Goal: Task Accomplishment & Management: Manage account settings

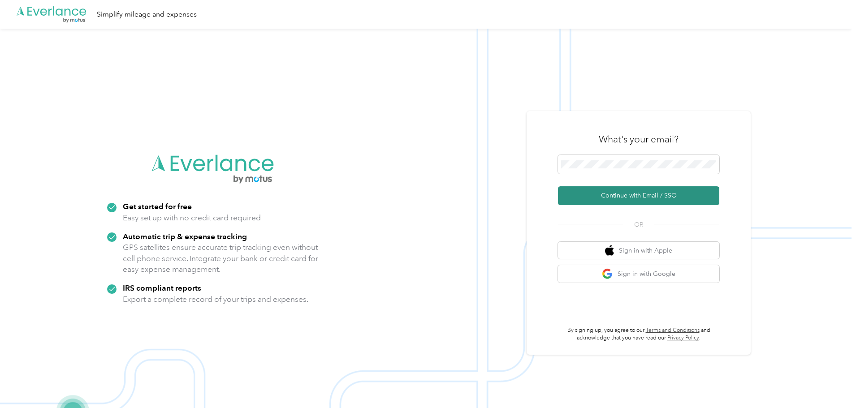
click at [622, 195] on button "Continue with Email / SSO" at bounding box center [638, 196] width 161 height 19
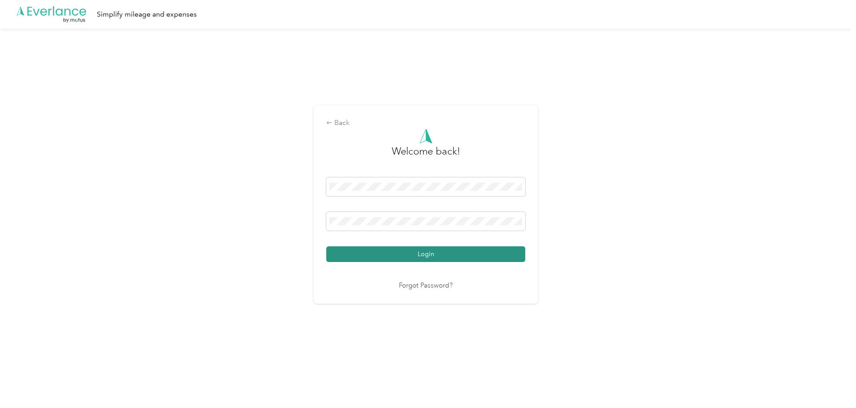
click at [410, 255] on button "Login" at bounding box center [425, 255] width 199 height 16
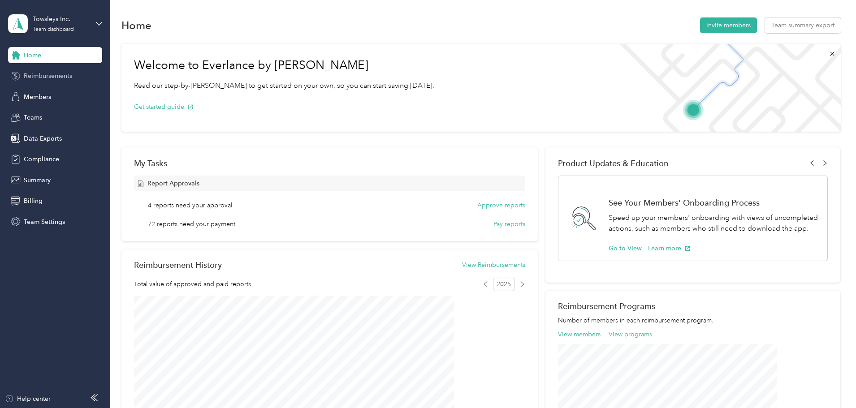
click at [49, 75] on span "Reimbursements" at bounding box center [48, 75] width 48 height 9
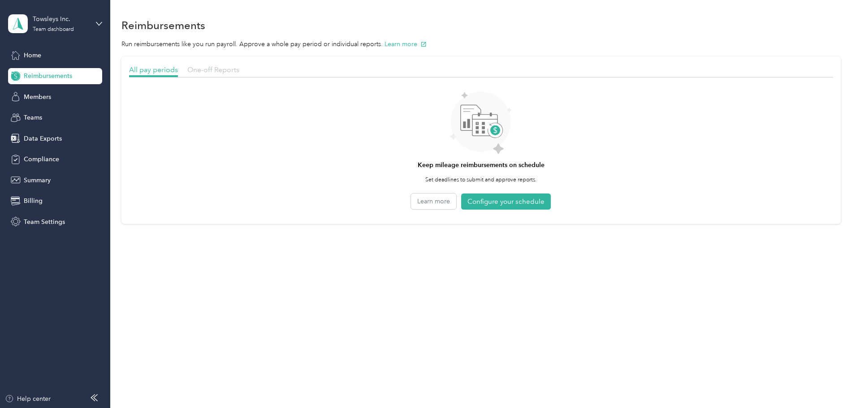
click at [239, 68] on span "One-off Reports" at bounding box center [213, 69] width 52 height 9
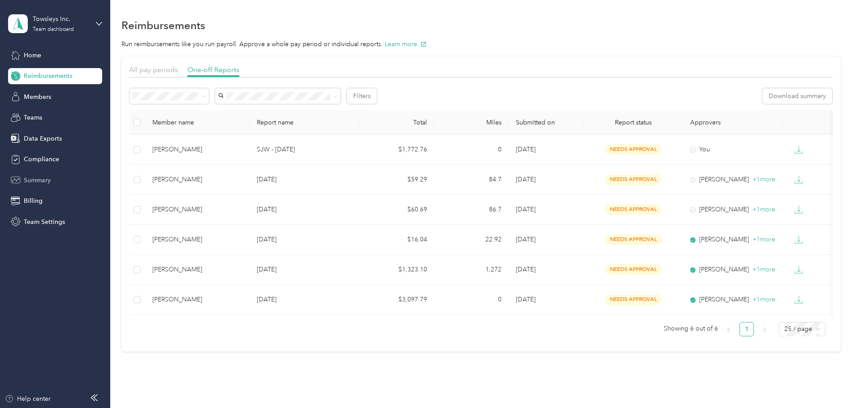
click at [38, 178] on span "Summary" at bounding box center [37, 180] width 27 height 9
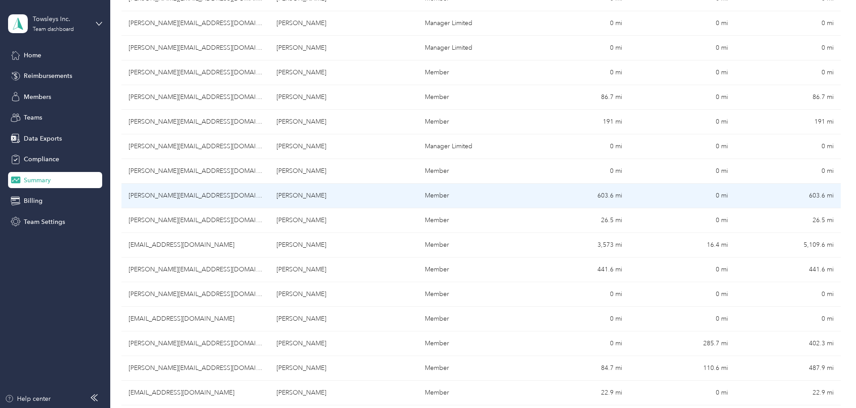
scroll to position [314, 0]
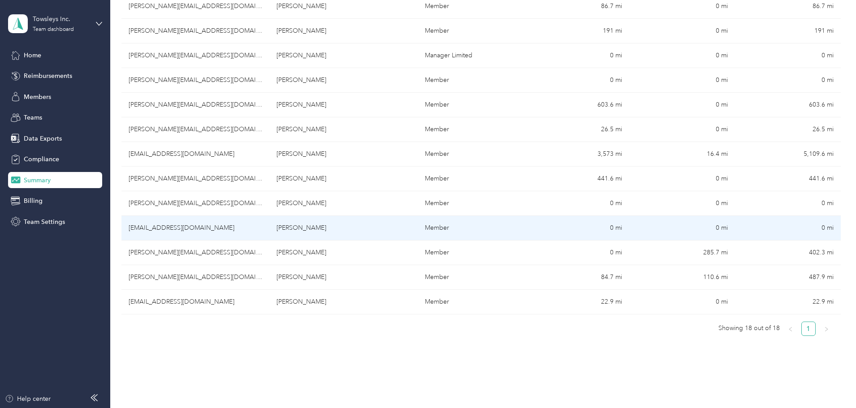
click at [264, 223] on td "[EMAIL_ADDRESS][DOMAIN_NAME]" at bounding box center [196, 228] width 148 height 25
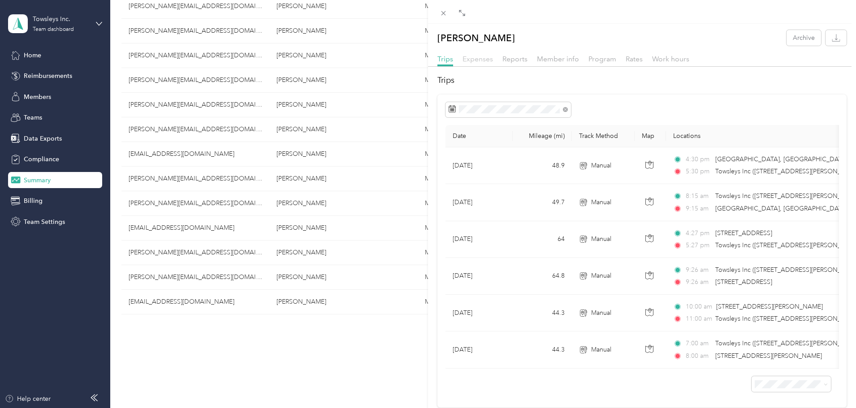
click at [478, 58] on span "Expenses" at bounding box center [478, 59] width 30 height 9
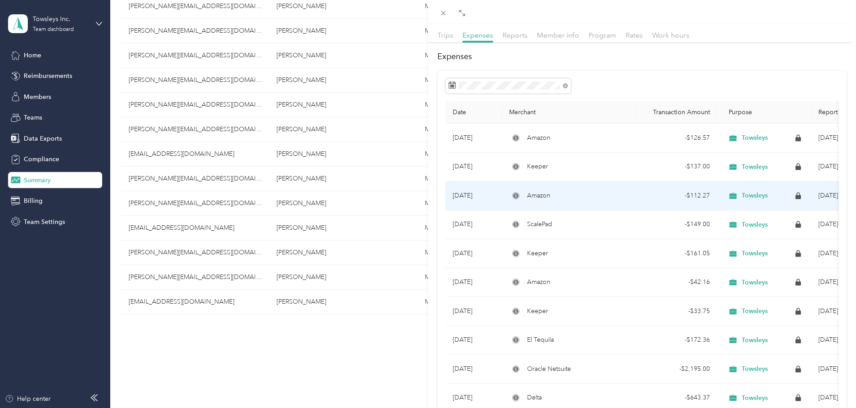
scroll to position [45, 0]
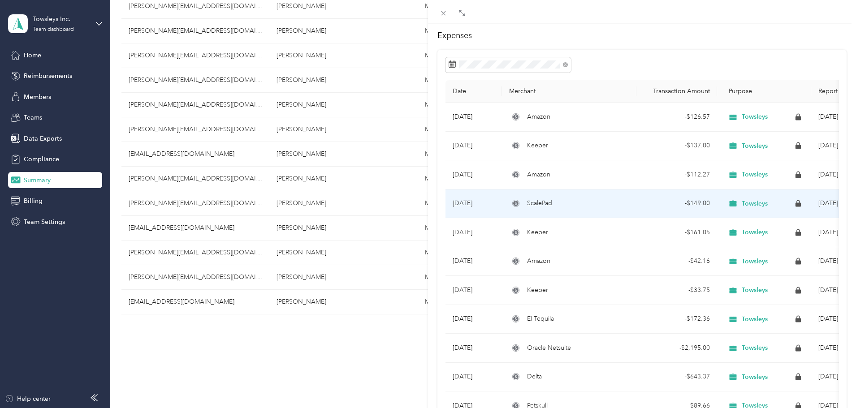
click at [572, 206] on div "ScalePad" at bounding box center [569, 204] width 120 height 10
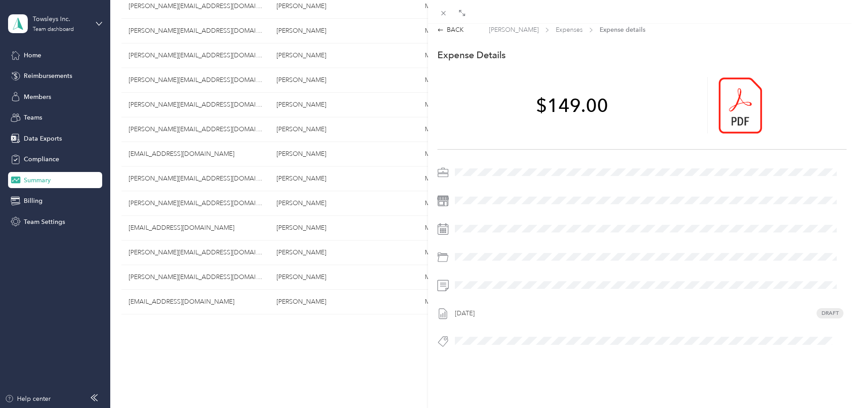
scroll to position [12, 0]
click at [737, 101] on icon at bounding box center [741, 105] width 8 height 8
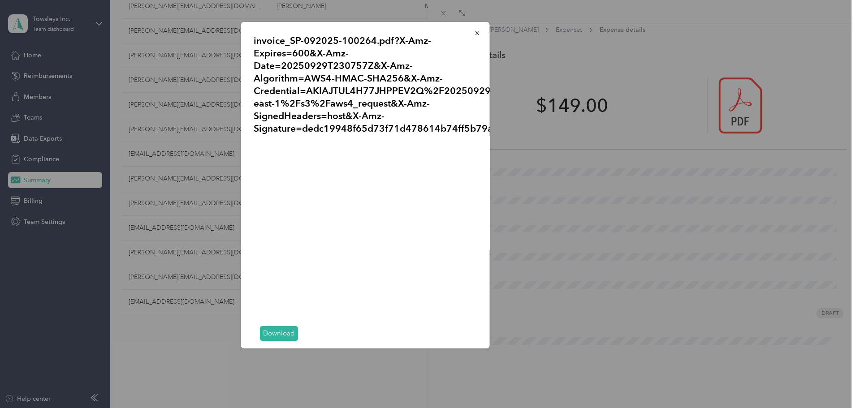
click at [289, 334] on link "Download" at bounding box center [279, 333] width 38 height 15
click at [474, 30] on icon "button" at bounding box center [477, 33] width 6 height 6
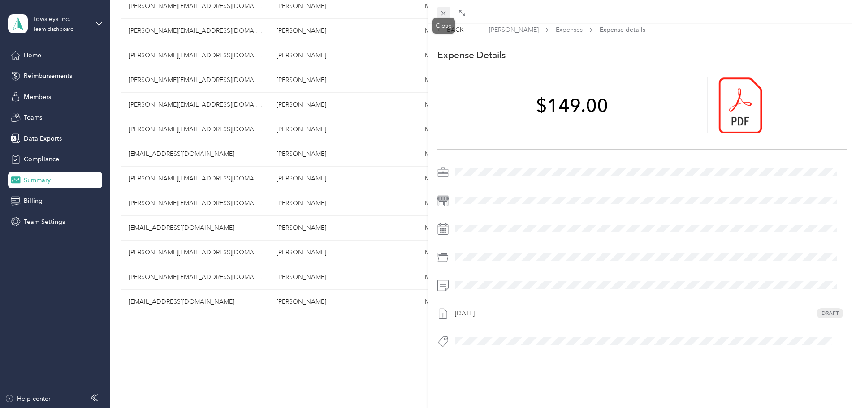
click at [446, 14] on icon at bounding box center [444, 13] width 8 height 8
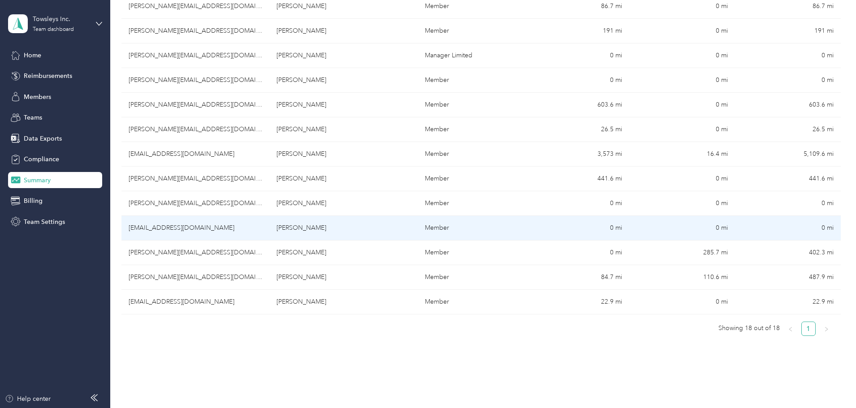
click at [262, 229] on td "[EMAIL_ADDRESS][DOMAIN_NAME]" at bounding box center [196, 228] width 148 height 25
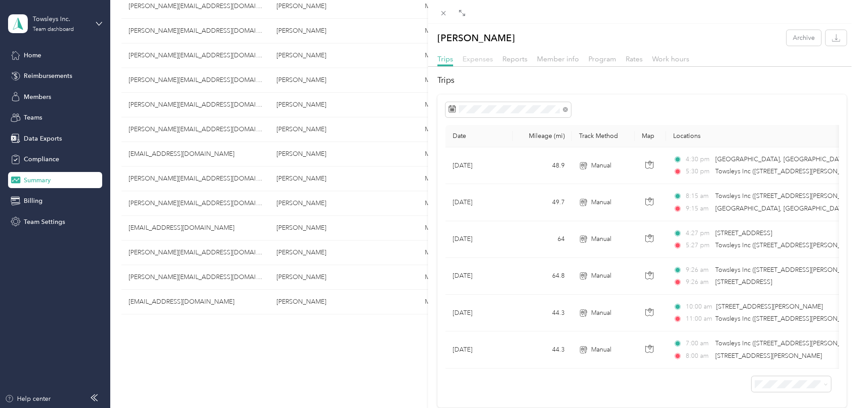
click at [479, 60] on span "Expenses" at bounding box center [478, 59] width 30 height 9
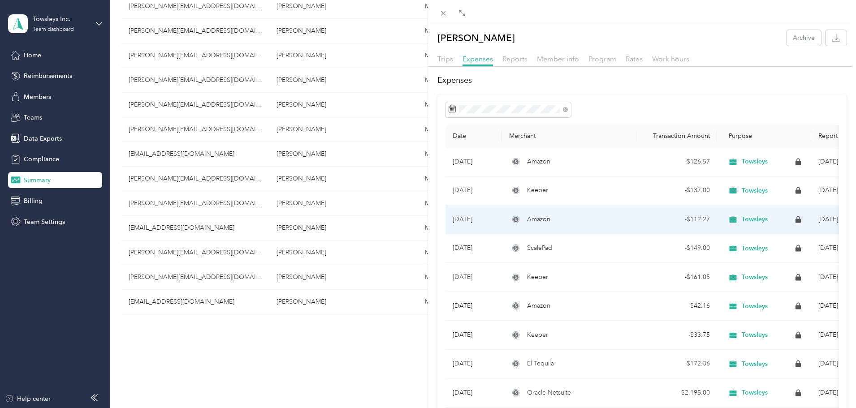
click at [599, 224] on div "Amazon" at bounding box center [569, 220] width 120 height 10
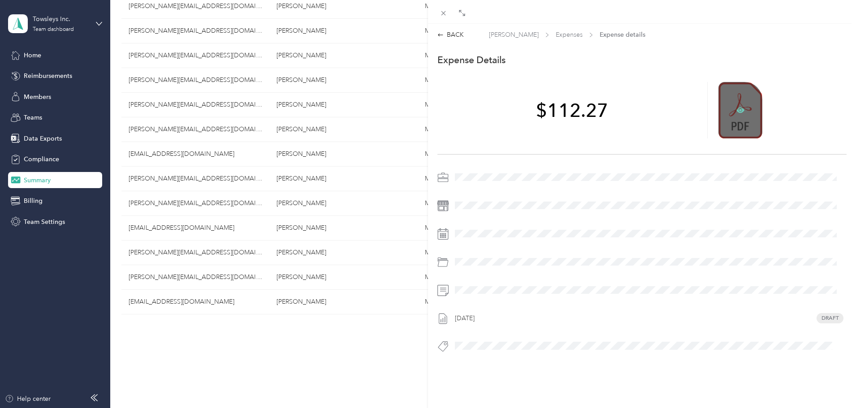
click at [737, 109] on icon at bounding box center [741, 109] width 8 height 5
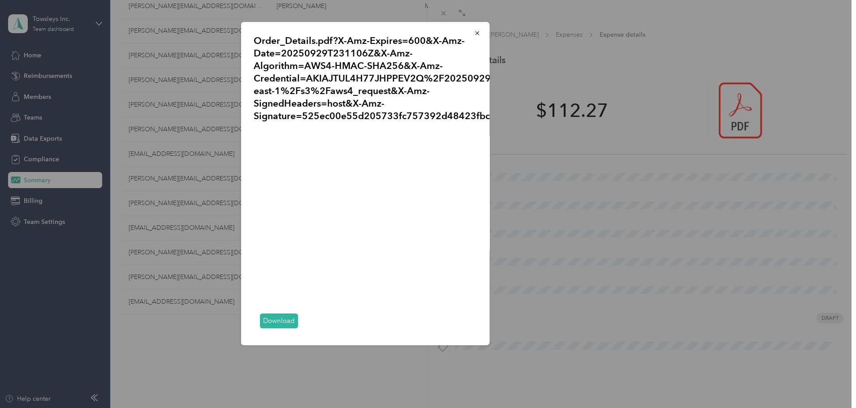
click at [278, 322] on link "Download" at bounding box center [279, 321] width 38 height 15
click at [474, 33] on icon "button" at bounding box center [477, 33] width 6 height 6
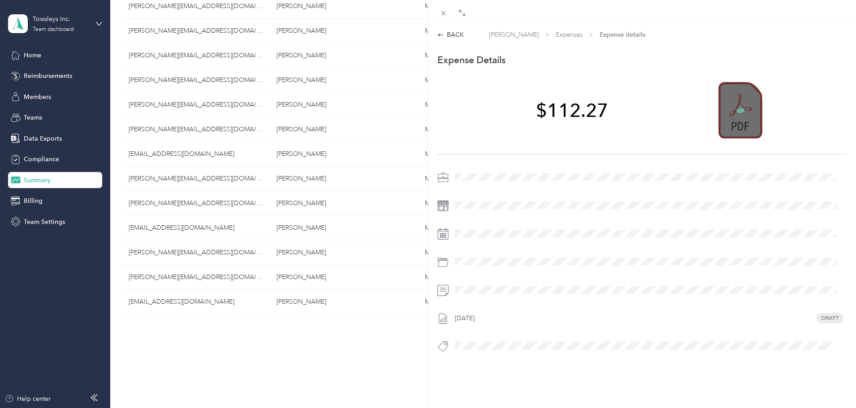
click at [737, 111] on icon at bounding box center [741, 109] width 8 height 5
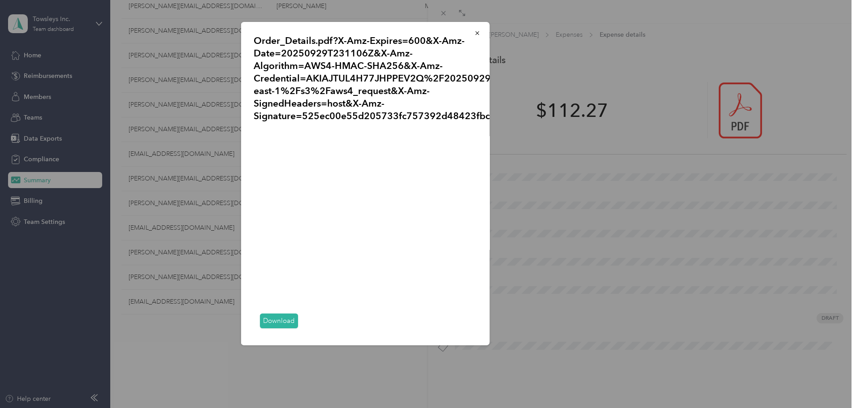
click at [283, 319] on link "Download" at bounding box center [279, 321] width 38 height 15
click at [474, 31] on icon "button" at bounding box center [477, 33] width 6 height 6
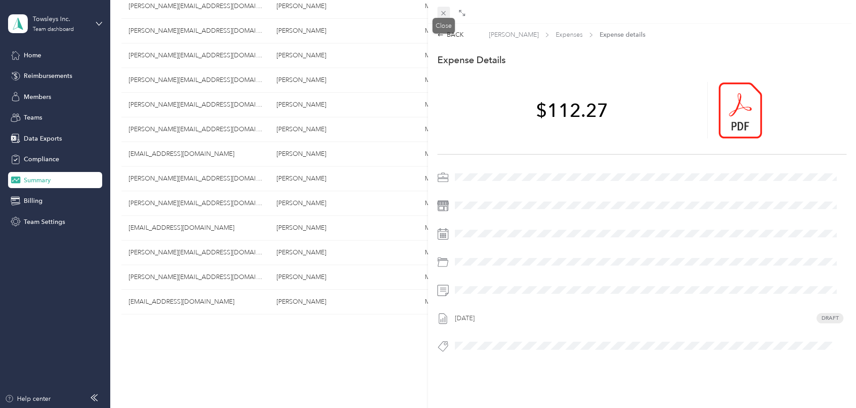
click at [443, 15] on icon at bounding box center [444, 13] width 4 height 4
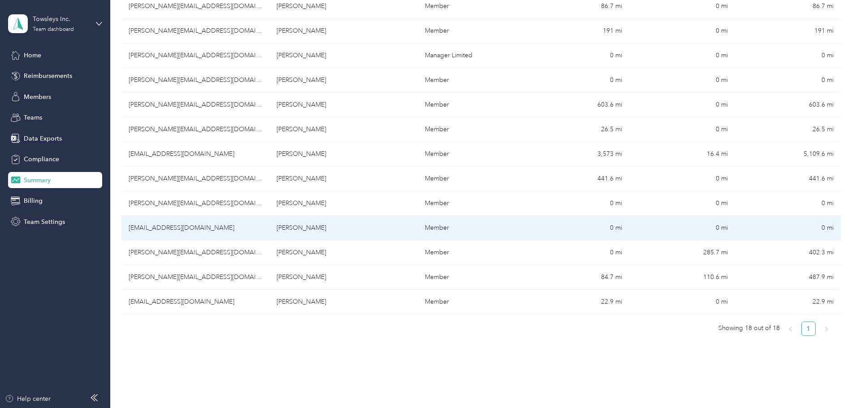
click at [260, 230] on td "[EMAIL_ADDRESS][DOMAIN_NAME]" at bounding box center [196, 228] width 148 height 25
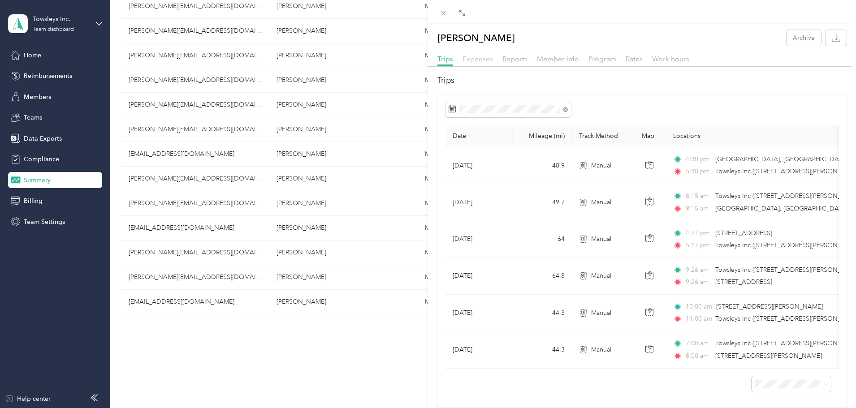
click at [475, 58] on span "Expenses" at bounding box center [478, 59] width 30 height 9
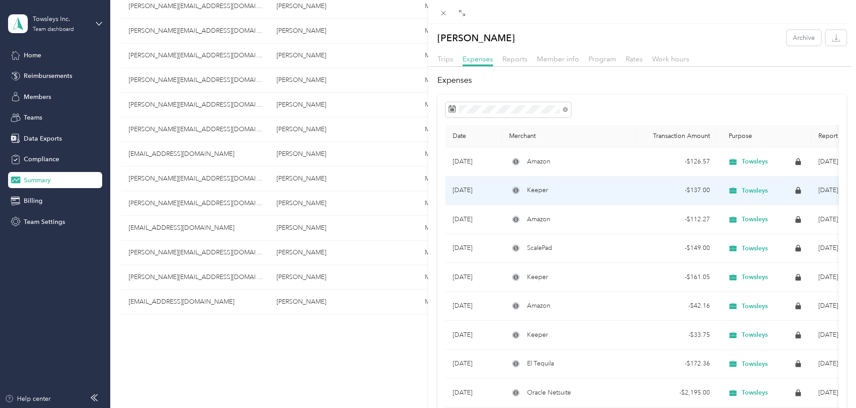
click at [603, 192] on div "Keeper" at bounding box center [569, 191] width 120 height 10
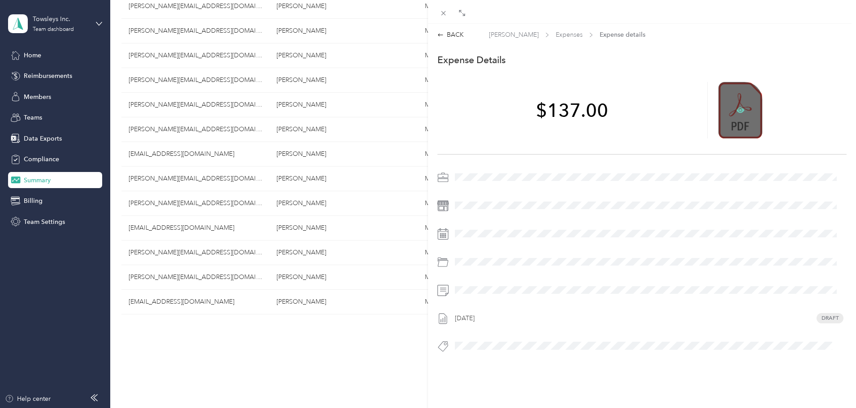
click at [737, 110] on icon at bounding box center [741, 109] width 8 height 5
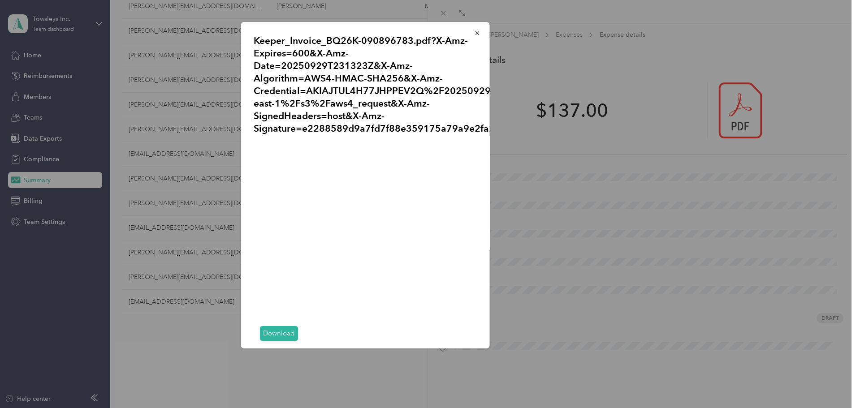
click at [273, 333] on link "Download" at bounding box center [279, 333] width 38 height 15
click at [474, 36] on icon "button" at bounding box center [477, 33] width 6 height 6
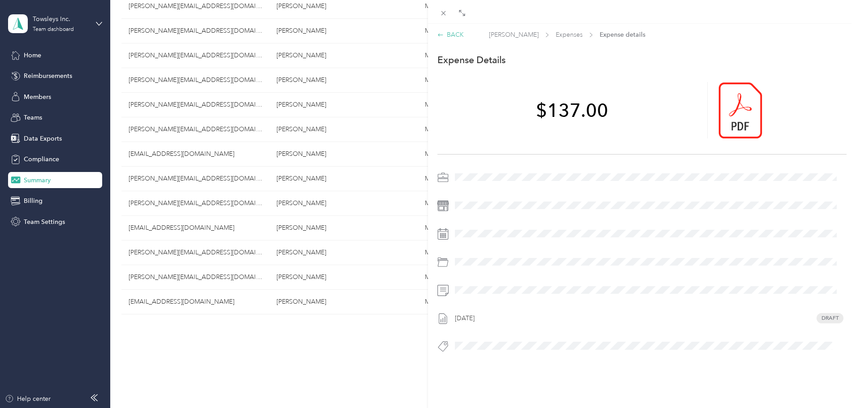
click at [452, 34] on div "BACK" at bounding box center [451, 34] width 26 height 9
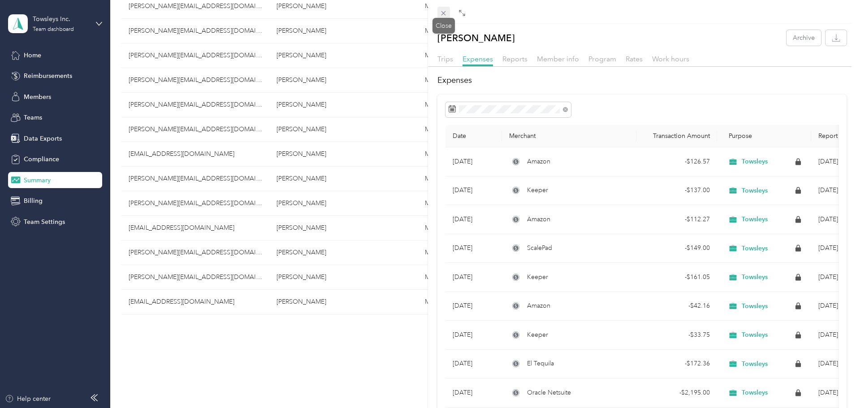
click at [444, 13] on icon at bounding box center [444, 13] width 4 height 4
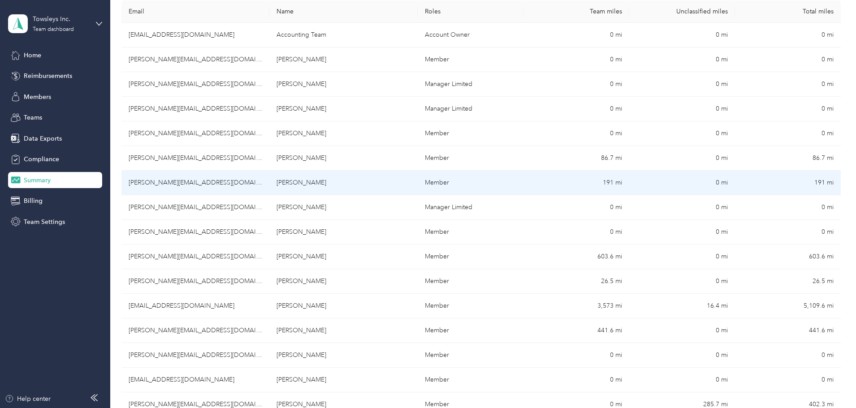
scroll to position [135, 0]
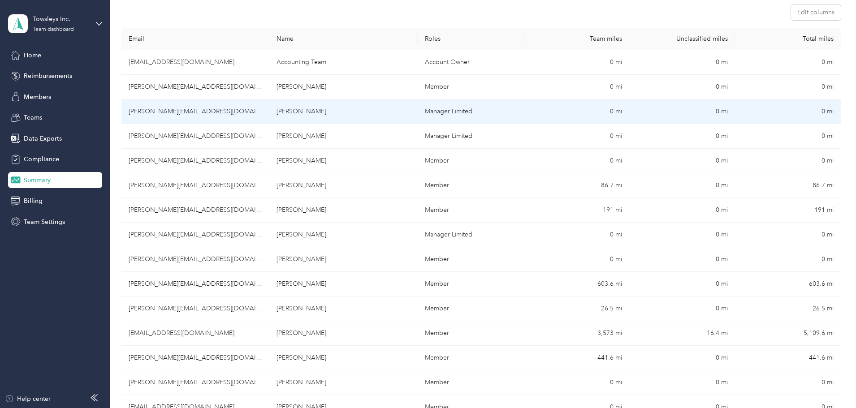
click at [226, 113] on td "[PERSON_NAME][EMAIL_ADDRESS][DOMAIN_NAME]" at bounding box center [196, 112] width 148 height 25
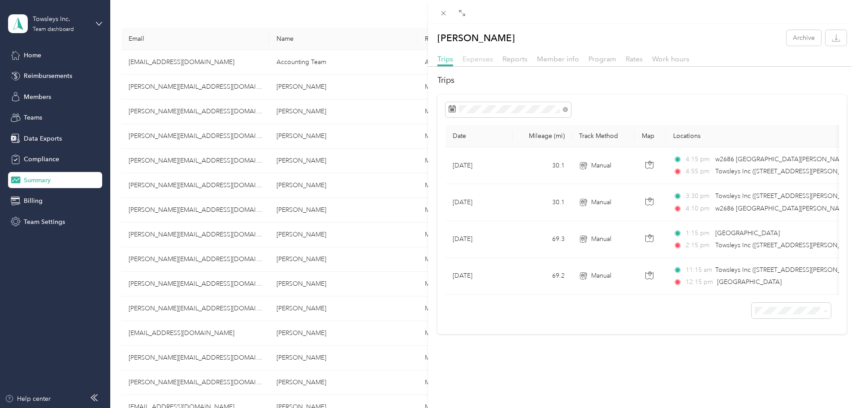
click at [471, 57] on span "Expenses" at bounding box center [478, 59] width 30 height 9
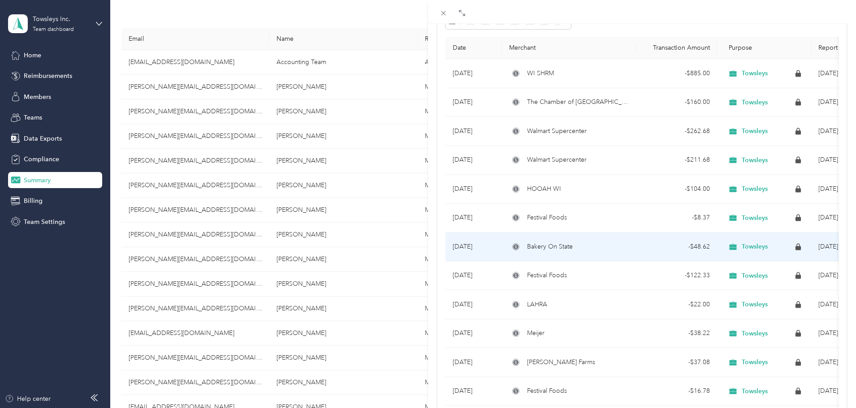
scroll to position [90, 0]
